Goal: Transaction & Acquisition: Purchase product/service

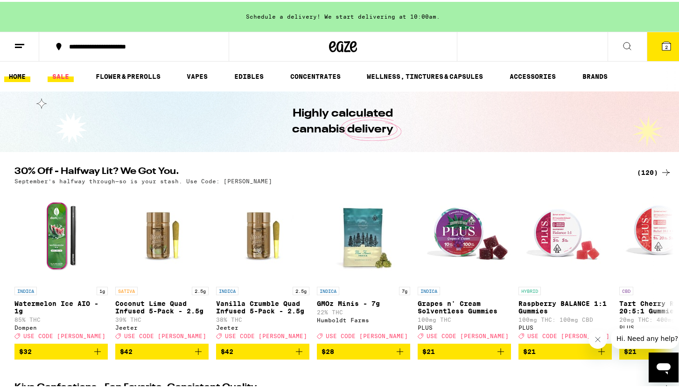
click at [63, 75] on link "SALE" at bounding box center [61, 74] width 26 height 11
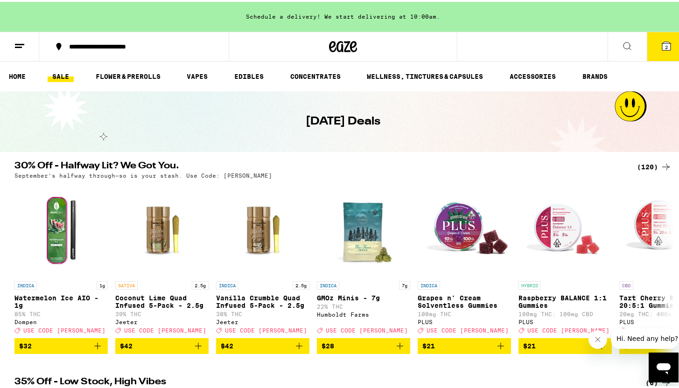
click at [652, 166] on div "(120)" at bounding box center [654, 165] width 35 height 11
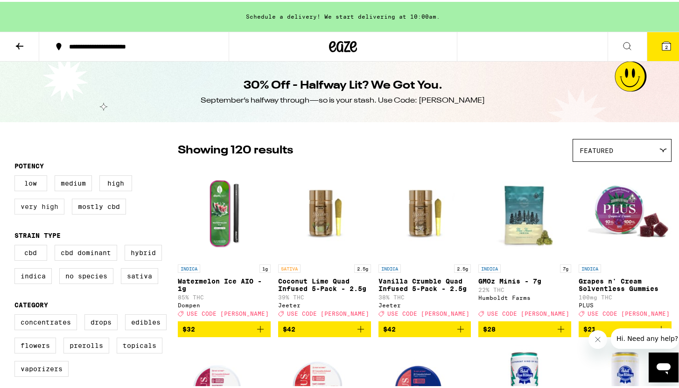
click at [39, 209] on label "Very High" at bounding box center [39, 205] width 50 height 16
click at [17, 176] on input "Very High" at bounding box center [16, 175] width 0 height 0
checkbox input "true"
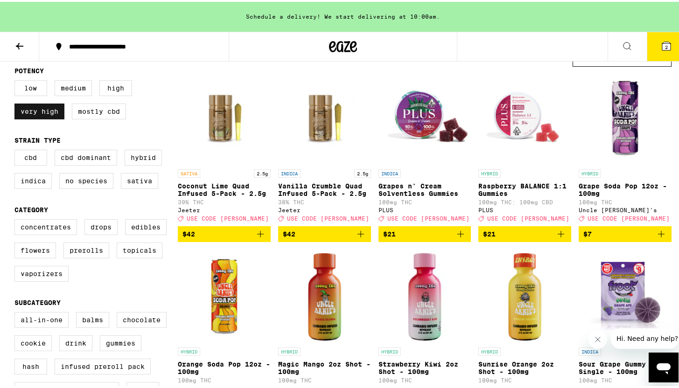
scroll to position [97, 0]
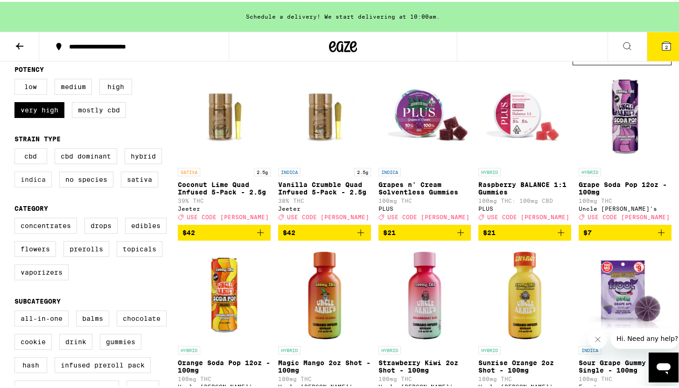
click at [27, 183] on label "Indica" at bounding box center [32, 178] width 37 height 16
click at [17, 148] on input "Indica" at bounding box center [16, 148] width 0 height 0
checkbox input "true"
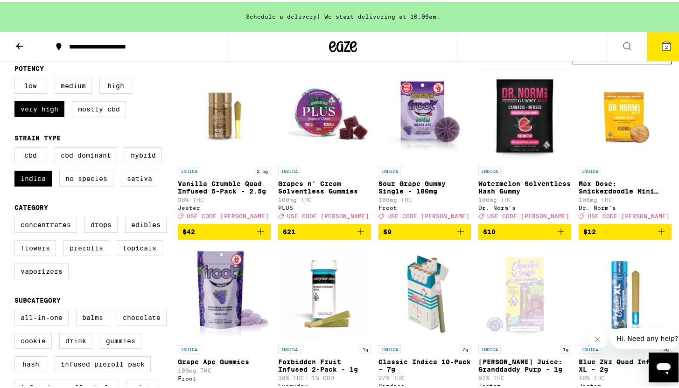
scroll to position [102, 0]
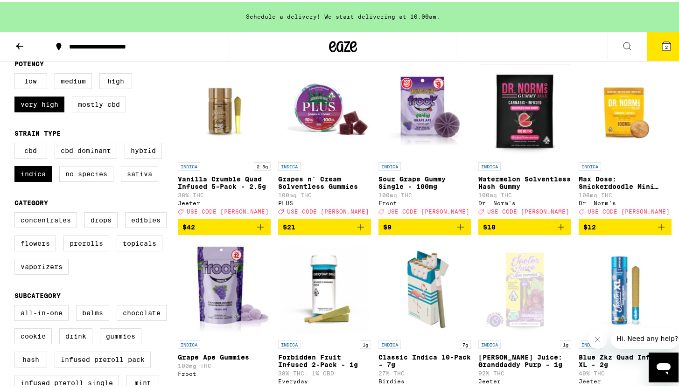
click at [217, 226] on button "$42" at bounding box center [224, 226] width 93 height 16
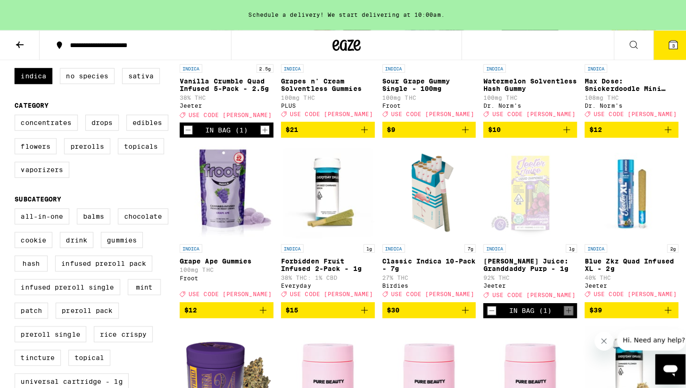
scroll to position [197, 0]
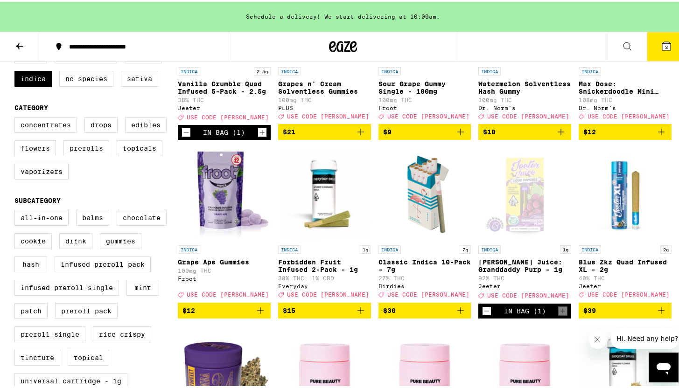
click at [312, 315] on span "$15" at bounding box center [325, 308] width 84 height 11
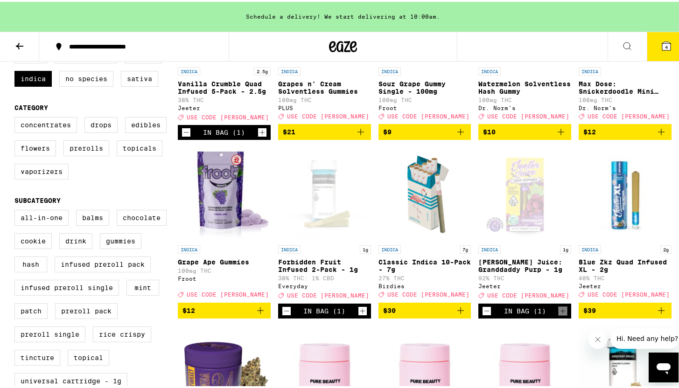
click at [653, 49] on button "4" at bounding box center [666, 44] width 39 height 29
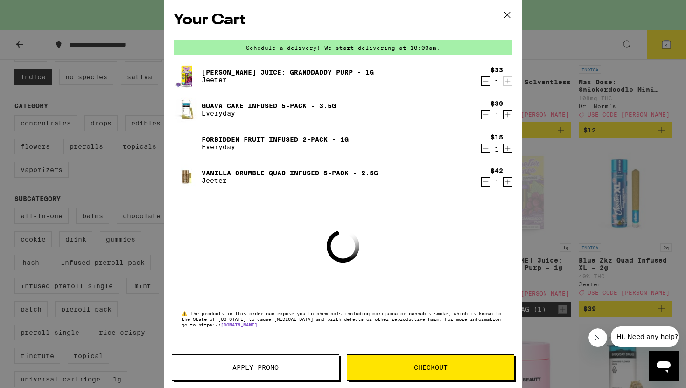
click at [226, 370] on span "Apply Promo" at bounding box center [255, 368] width 167 height 7
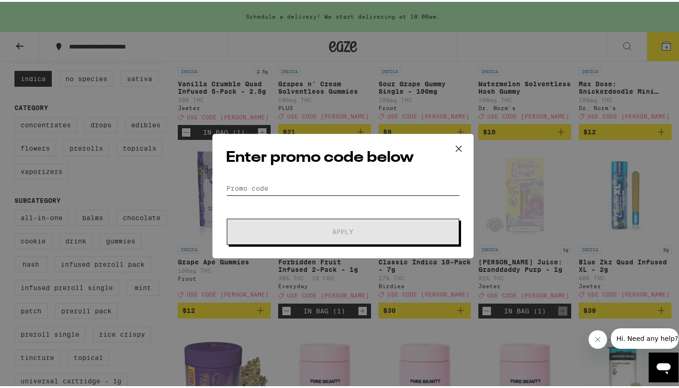
click at [286, 180] on input "Promo Code" at bounding box center [343, 187] width 234 height 14
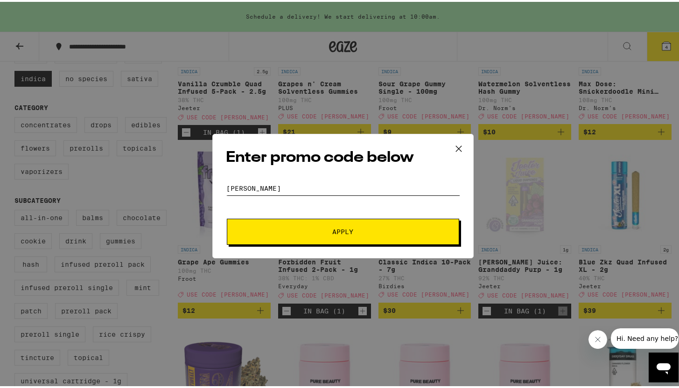
click at [227, 217] on button "Apply" at bounding box center [343, 230] width 233 height 26
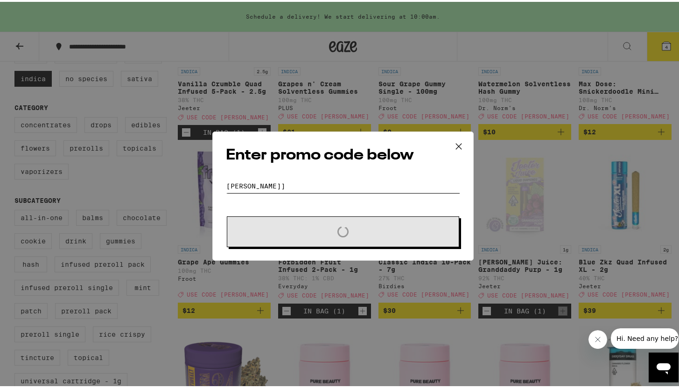
type input "[PERSON_NAME]"
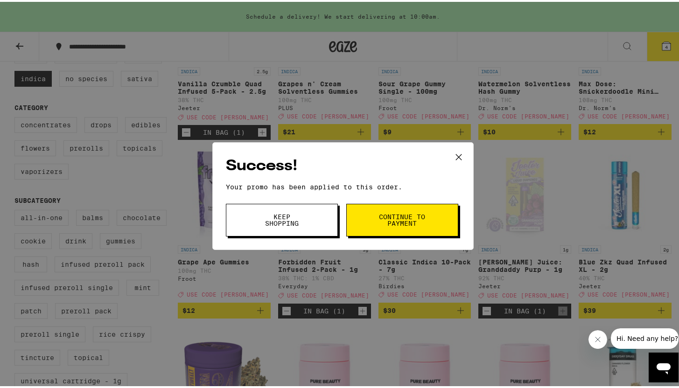
click at [456, 155] on icon at bounding box center [459, 155] width 6 height 6
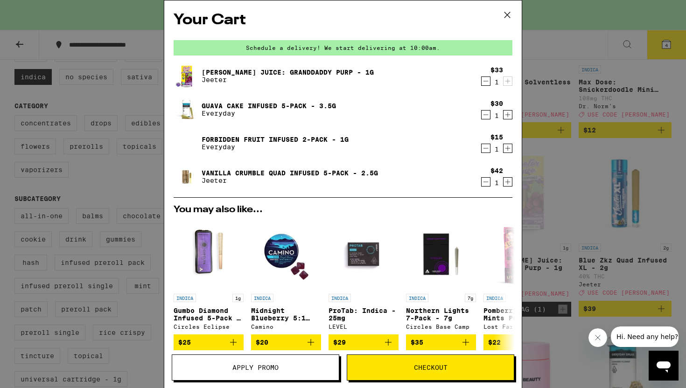
click at [482, 113] on icon "Decrement" at bounding box center [486, 114] width 8 height 11
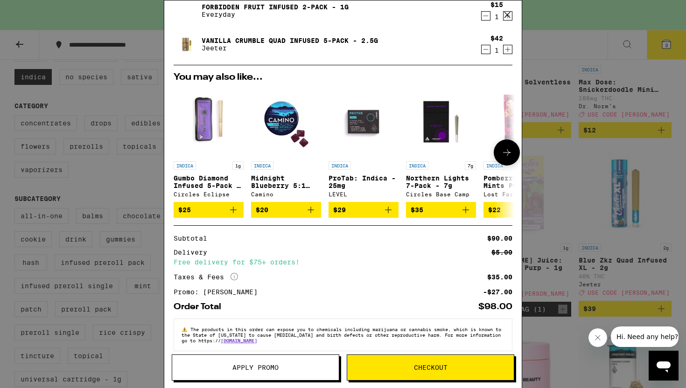
scroll to position [113, 0]
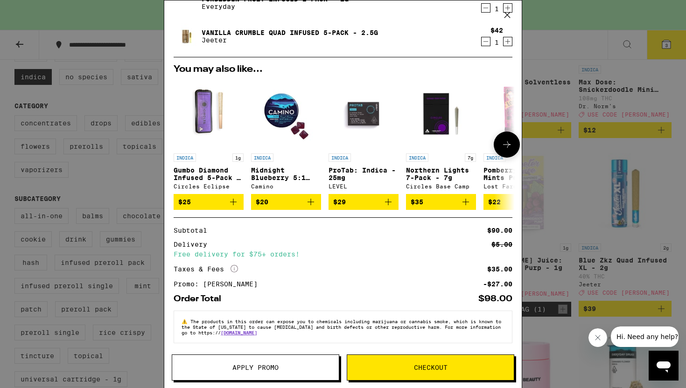
click at [498, 152] on button at bounding box center [507, 145] width 26 height 26
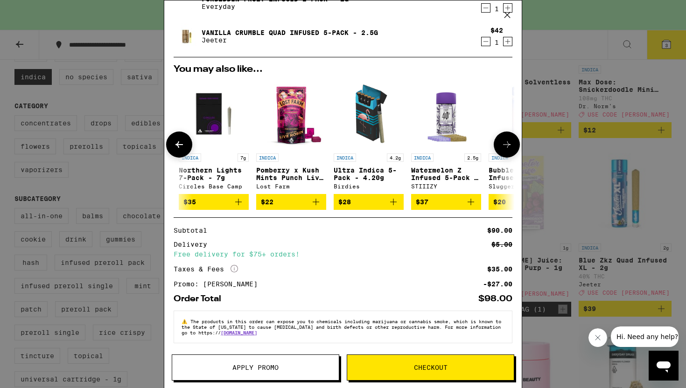
scroll to position [0, 230]
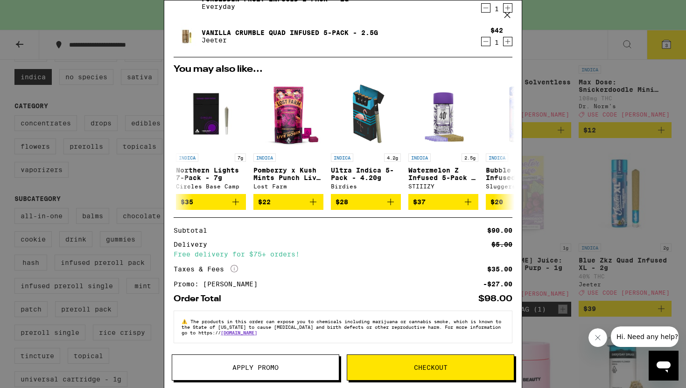
click at [398, 366] on span "Checkout" at bounding box center [430, 368] width 167 height 7
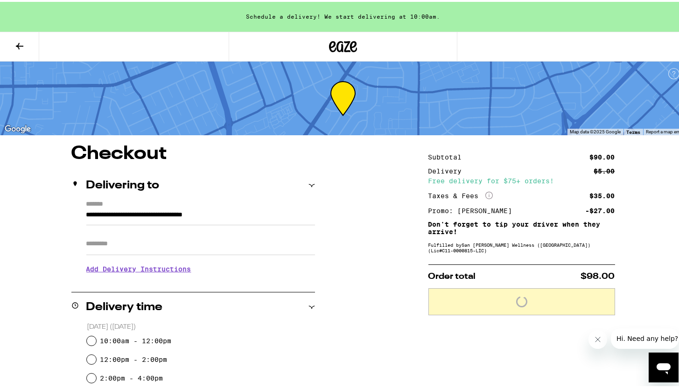
click at [202, 240] on input "Apt/Suite" at bounding box center [200, 242] width 229 height 22
type input "**********"
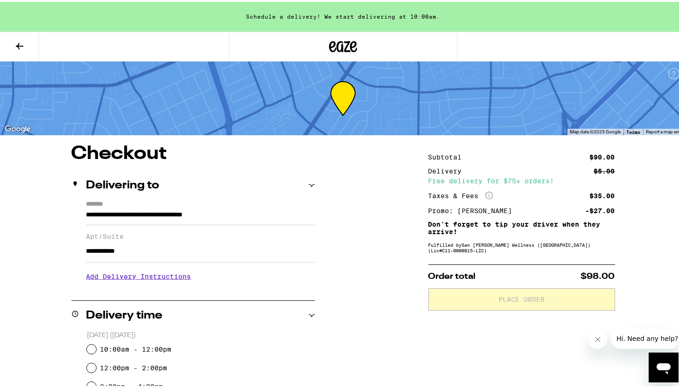
click at [145, 281] on h3 "Add Delivery Instructions" at bounding box center [200, 274] width 229 height 21
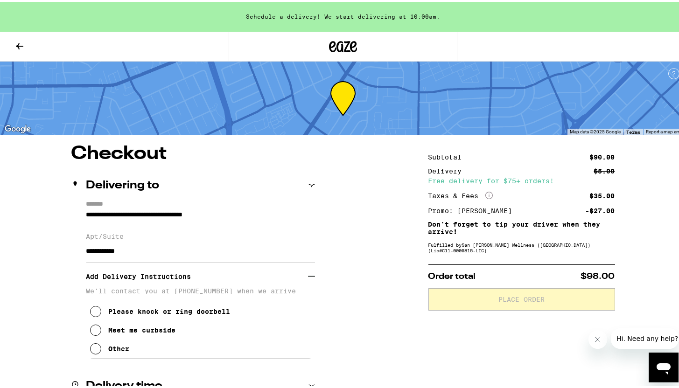
click at [109, 313] on div "Please knock or ring doorbell" at bounding box center [170, 309] width 122 height 7
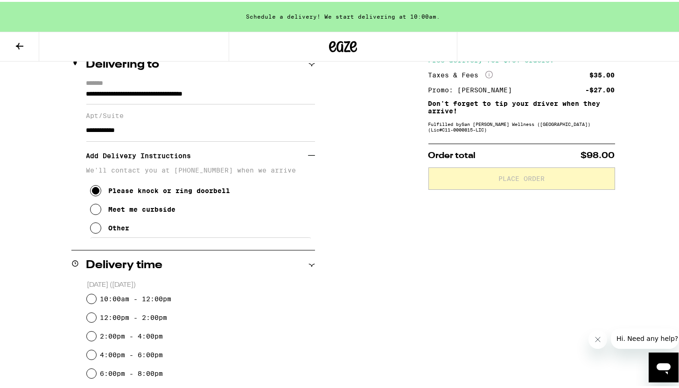
scroll to position [132, 0]
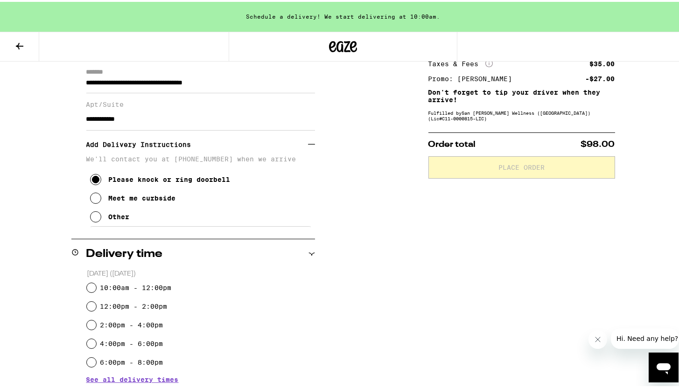
click at [130, 282] on label "10:00am - 12:00pm" at bounding box center [135, 285] width 71 height 7
click at [96, 282] on input "10:00am - 12:00pm" at bounding box center [91, 286] width 9 height 9
radio input "true"
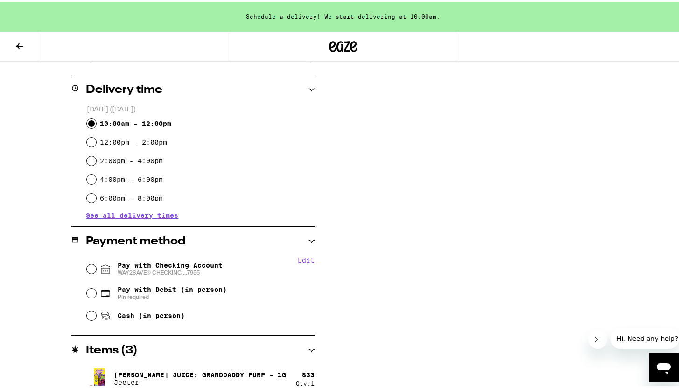
scroll to position [303, 0]
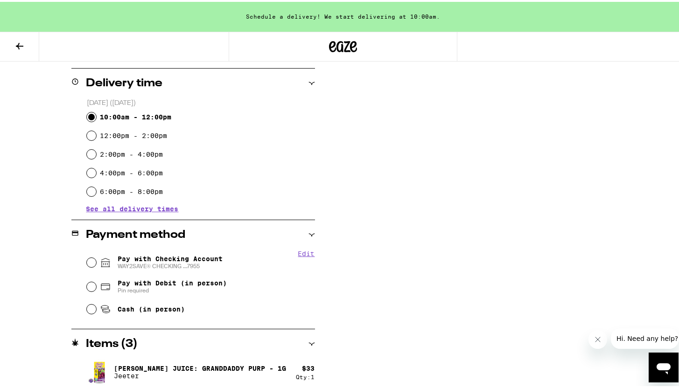
click at [197, 255] on span "Pay with Checking Account WAY2SAVE® CHECKING ...7955" at bounding box center [170, 261] width 105 height 15
click at [96, 256] on input "Pay with Checking Account WAY2SAVE® CHECKING ...7955" at bounding box center [91, 260] width 9 height 9
radio input "true"
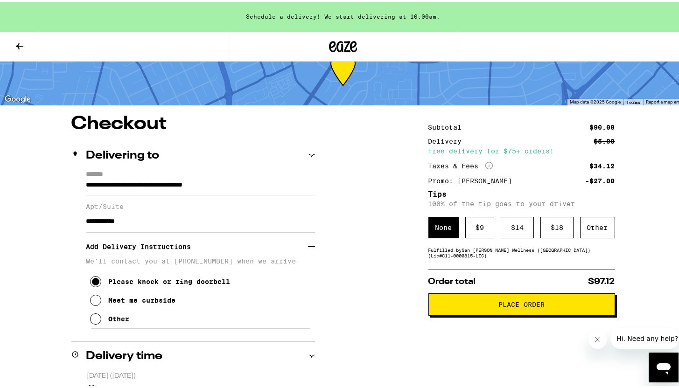
scroll to position [0, 0]
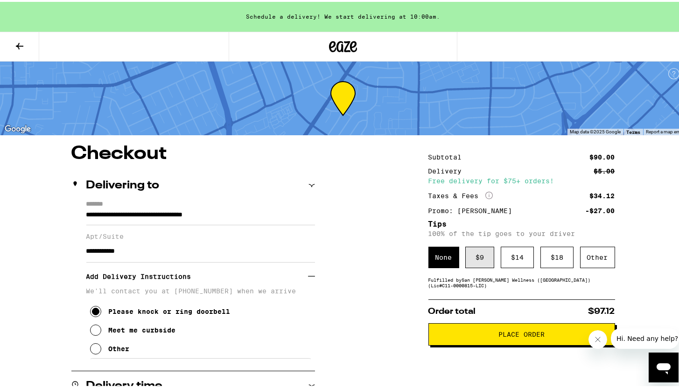
click at [479, 256] on div "$ 9" at bounding box center [479, 255] width 29 height 21
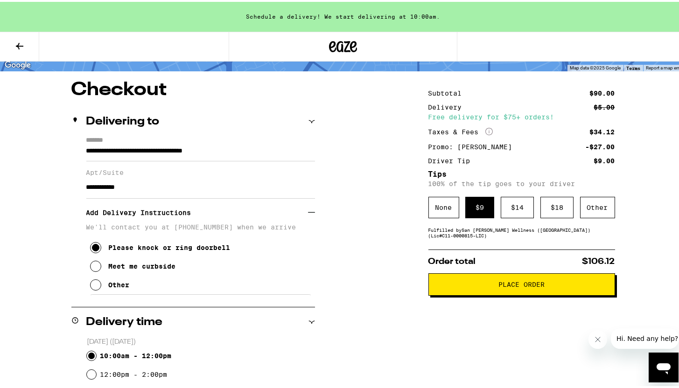
scroll to position [66, 0]
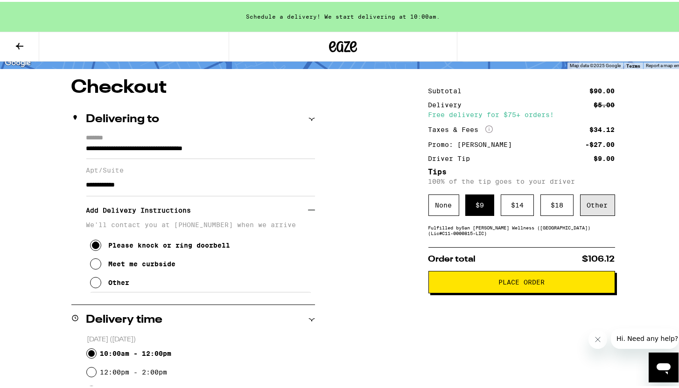
click at [599, 204] on div "Other" at bounding box center [597, 203] width 35 height 21
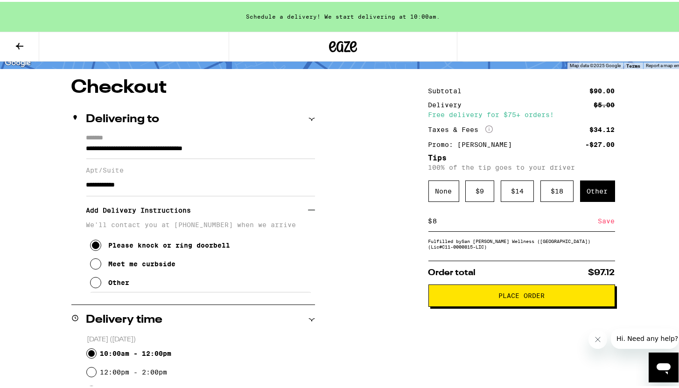
type input "8"
click at [609, 222] on div "Save" at bounding box center [607, 219] width 17 height 21
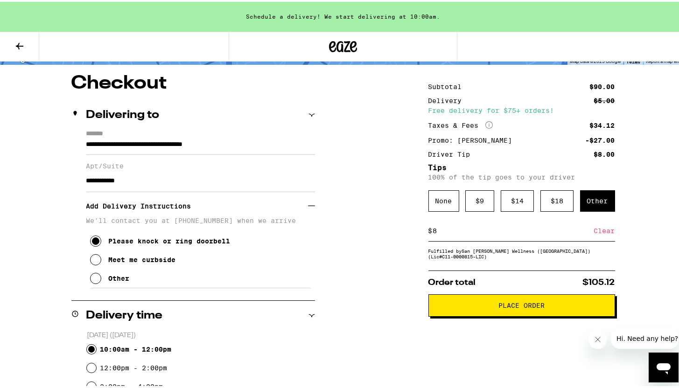
scroll to position [72, 0]
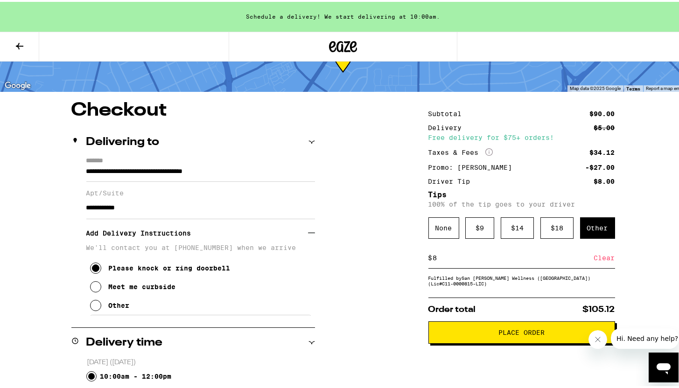
scroll to position [41, 0]
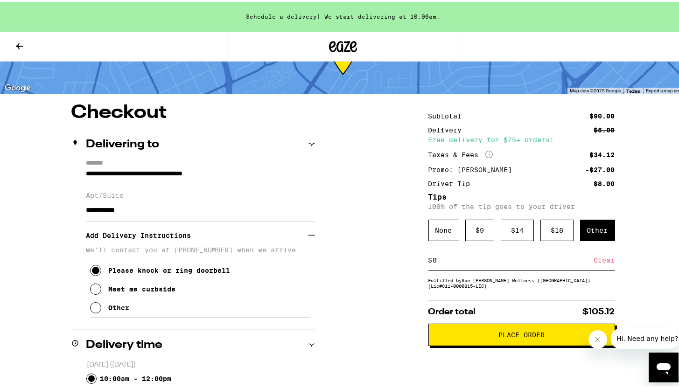
click at [527, 337] on span "Place Order" at bounding box center [522, 333] width 46 height 7
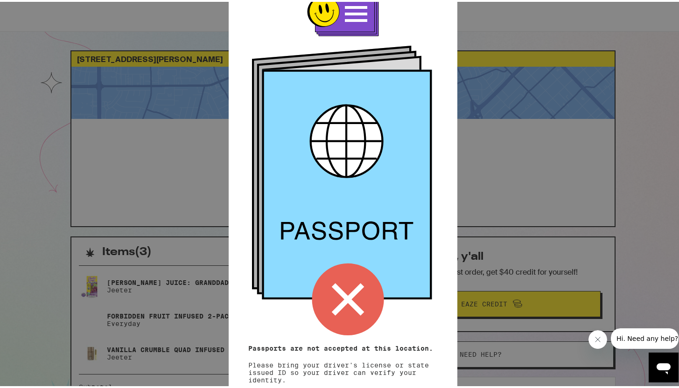
click at [598, 340] on icon "Close message from company" at bounding box center [598, 340] width 5 height 5
click at [355, 306] on icon at bounding box center [348, 298] width 33 height 33
click at [346, 285] on icon at bounding box center [348, 298] width 72 height 72
click at [520, 214] on div "Remember! Bring your ID Passports are not accepted at this location. Please bri…" at bounding box center [343, 194] width 686 height 388
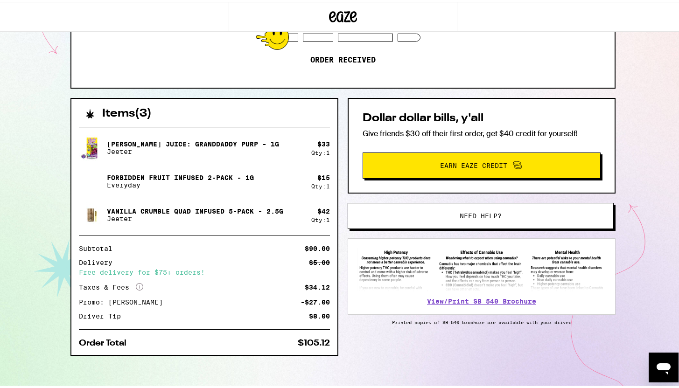
scroll to position [142, 0]
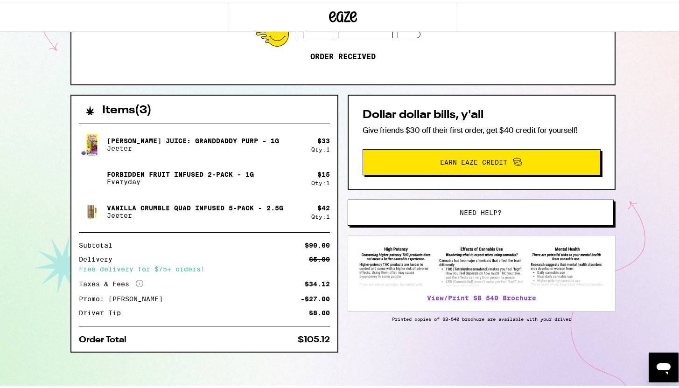
click at [128, 102] on div "Items ( 3 )" at bounding box center [204, 104] width 266 height 21
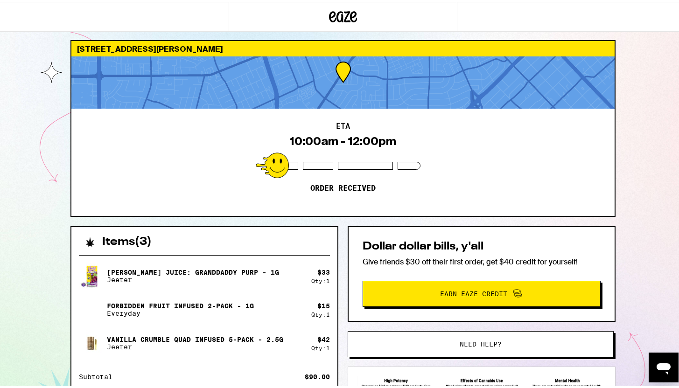
scroll to position [0, 0]
